Goal: Task Accomplishment & Management: Use online tool/utility

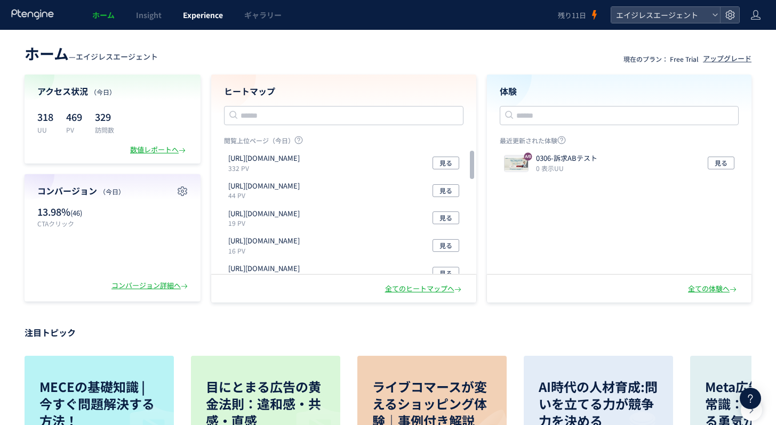
click at [211, 11] on span "Experience" at bounding box center [203, 15] width 40 height 11
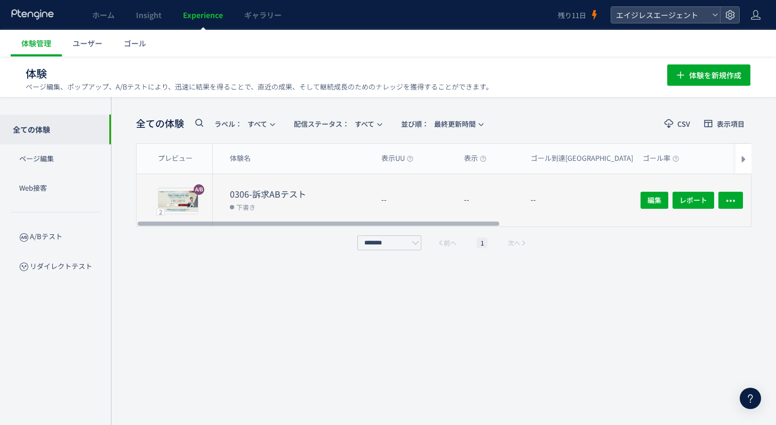
click at [333, 186] on div "0306-訴求ABテスト 下書き" at bounding box center [293, 200] width 160 height 52
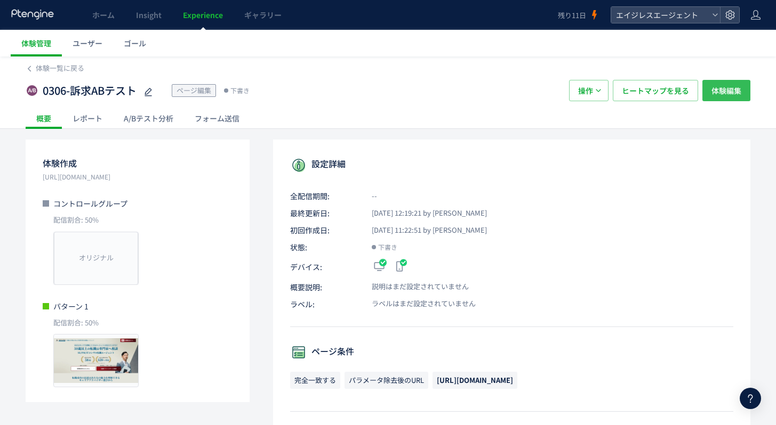
click at [721, 87] on span "体験編集" at bounding box center [726, 90] width 30 height 21
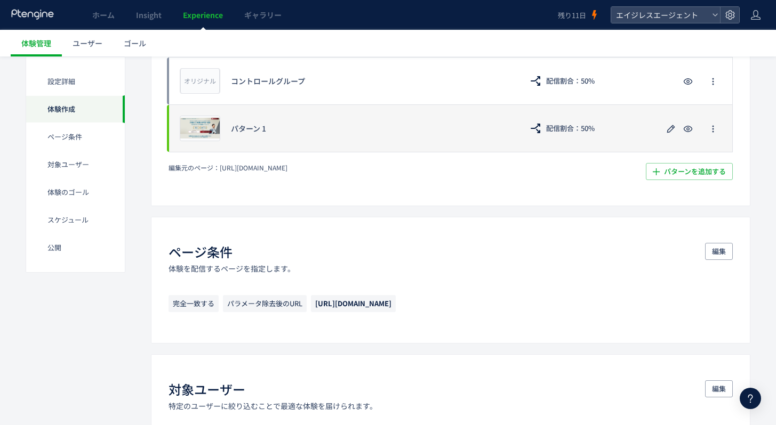
scroll to position [304, 0]
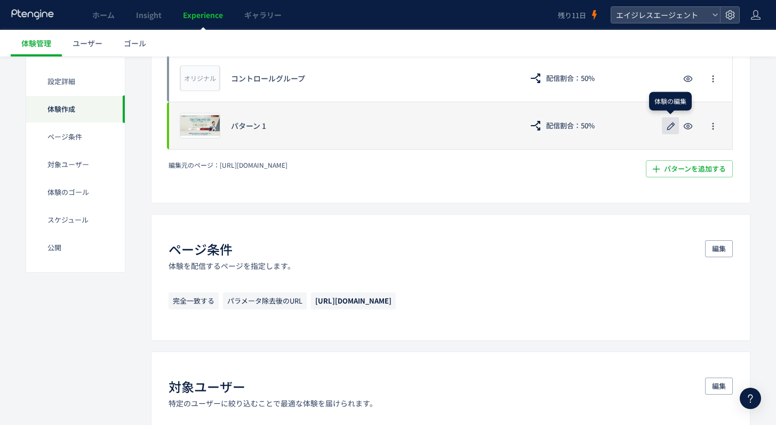
click at [671, 124] on use "button" at bounding box center [671, 126] width 8 height 8
